Goal: Navigation & Orientation: Find specific page/section

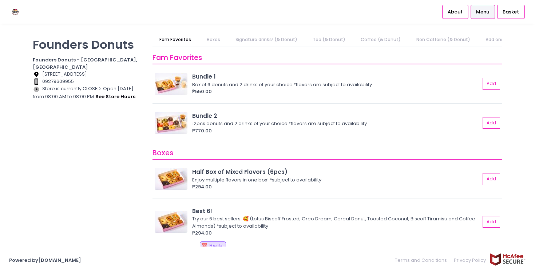
click at [51, 193] on div "Founders Donuts Founders Donuts - [GEOGRAPHIC_DATA], [GEOGRAPHIC_DATA] Location…" at bounding box center [88, 133] width 120 height 200
click at [22, 187] on div "Founders Donuts Founders Donuts - [GEOGRAPHIC_DATA], [GEOGRAPHIC_DATA] Location…" at bounding box center [267, 136] width 535 height 207
click at [21, 164] on div "Founders Donuts Founders Donuts - [GEOGRAPHIC_DATA], [GEOGRAPHIC_DATA] Location…" at bounding box center [267, 136] width 535 height 207
click at [523, 110] on div "Founders Donuts Founders Donuts - [GEOGRAPHIC_DATA], [GEOGRAPHIC_DATA] Location…" at bounding box center [267, 136] width 535 height 207
click at [271, 41] on link "Signature drinks! (& Donut)" at bounding box center [266, 40] width 76 height 14
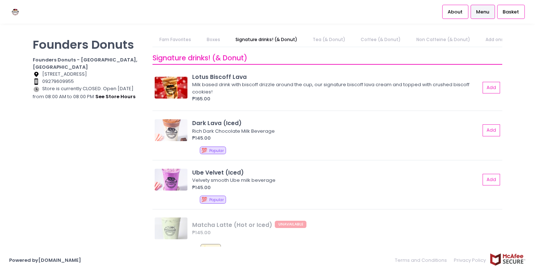
click at [322, 43] on link "Tea (& Donut)" at bounding box center [329, 40] width 47 height 14
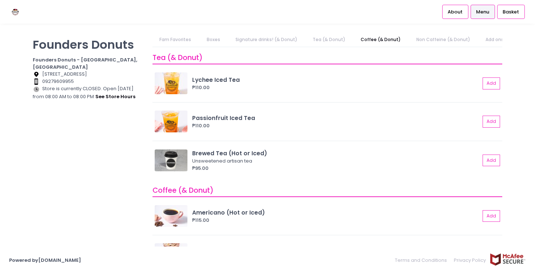
click at [368, 41] on link "Coffee (& Donut)" at bounding box center [381, 40] width 54 height 14
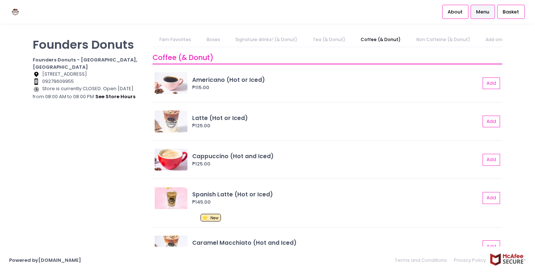
click at [418, 41] on link "Non Caffeine (& Donut)" at bounding box center [443, 40] width 68 height 14
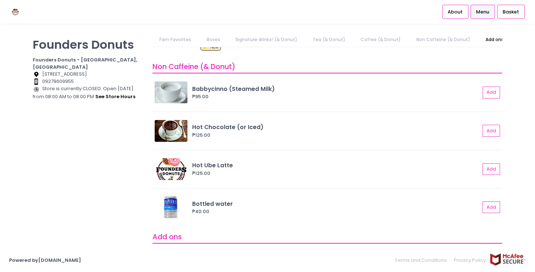
scroll to position [1237, 0]
